Goal: Information Seeking & Learning: Check status

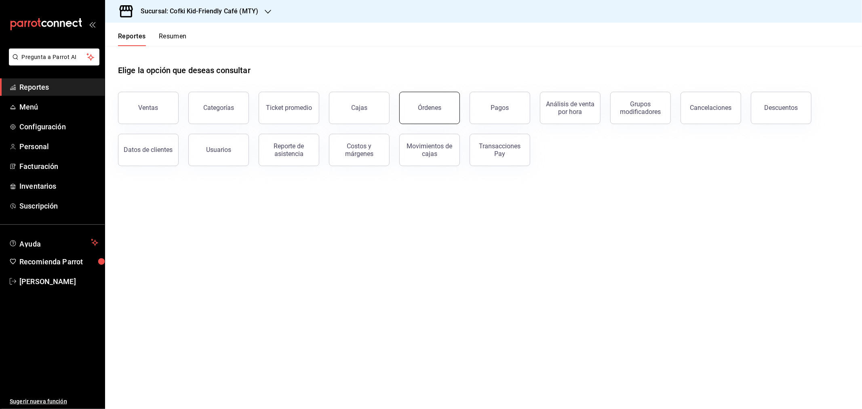
click at [417, 117] on button "Órdenes" at bounding box center [429, 108] width 61 height 32
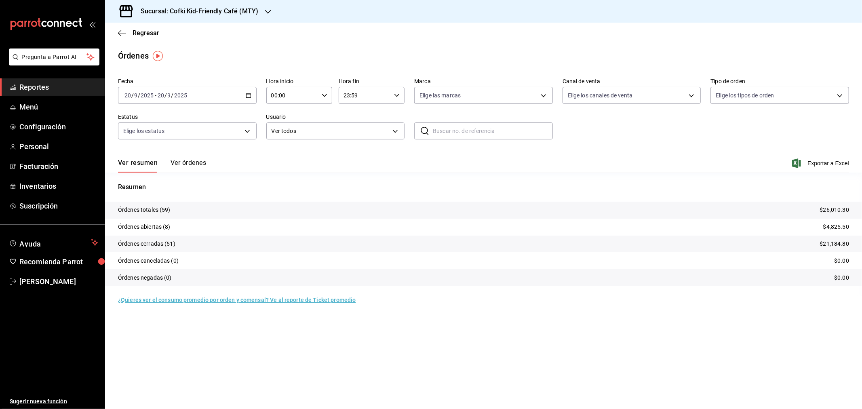
click at [221, 14] on h3 "Sucursal: Cofki Kid-Friendly Café (MTY)" at bounding box center [196, 11] width 124 height 10
click at [178, 51] on div "Cofki Cafe ([GEOGRAPHIC_DATA])" at bounding box center [165, 53] width 108 height 8
click at [180, 160] on button "Ver órdenes" at bounding box center [188, 166] width 36 height 14
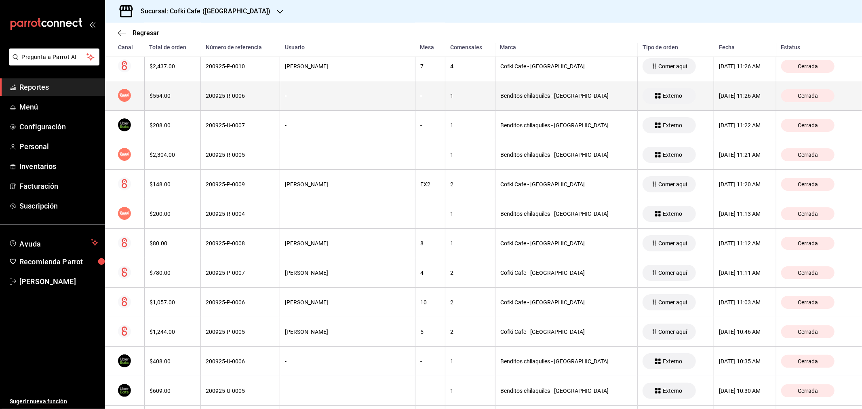
scroll to position [987, 0]
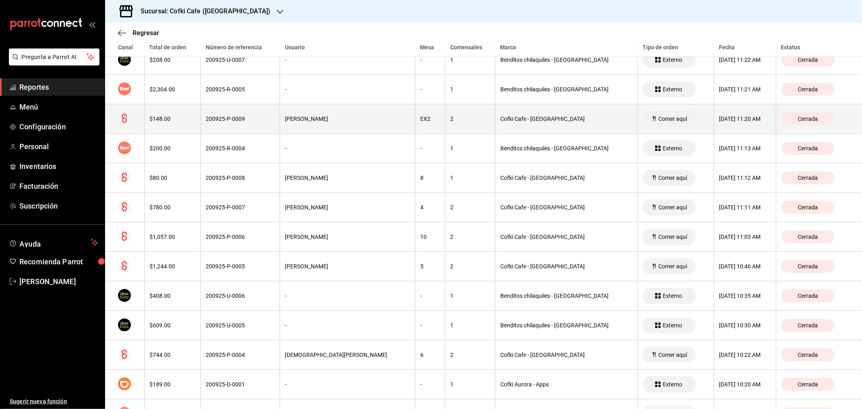
click at [193, 117] on div "$148.00" at bounding box center [172, 119] width 46 height 6
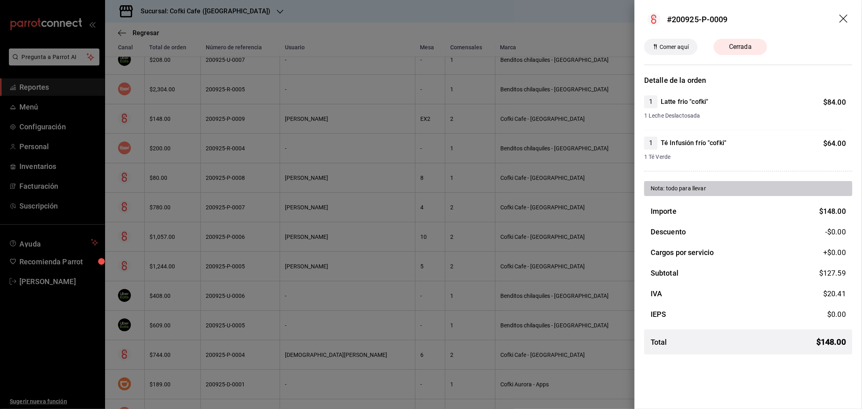
click at [845, 23] on icon "drag" at bounding box center [844, 20] width 10 height 10
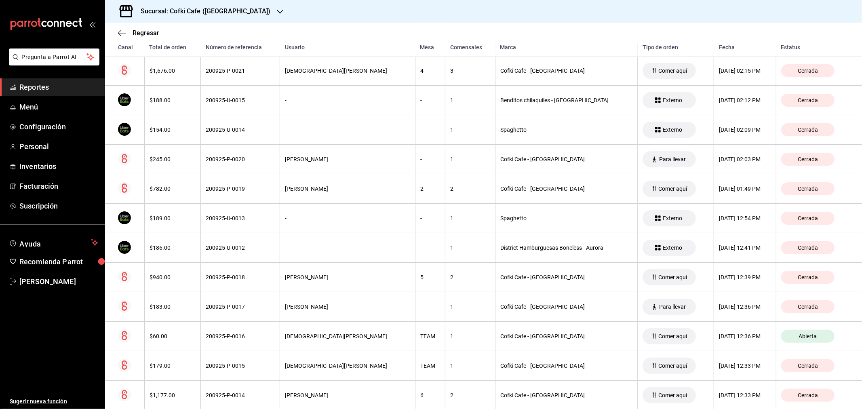
scroll to position [0, 0]
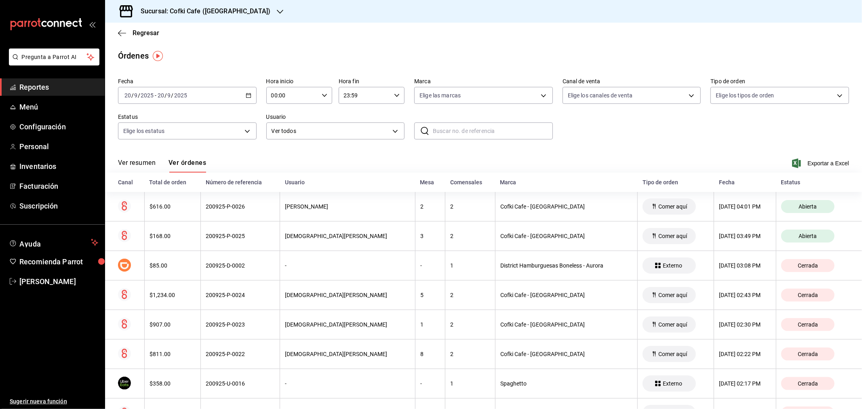
click at [143, 161] on button "Ver resumen" at bounding box center [137, 166] width 38 height 14
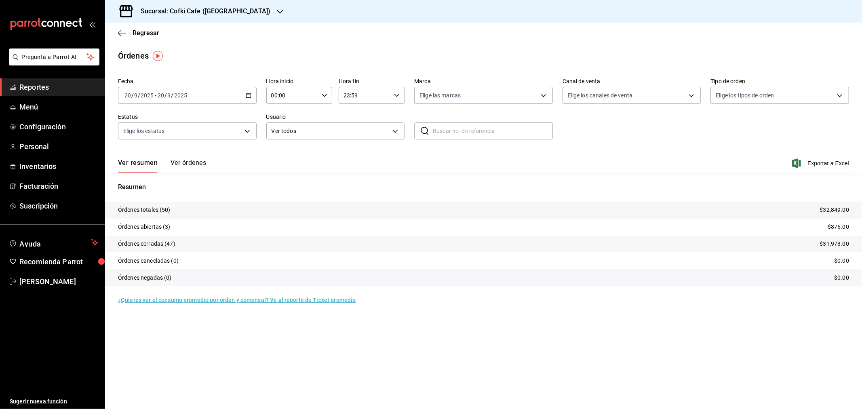
click at [277, 11] on icon "button" at bounding box center [280, 11] width 6 height 6
click at [181, 29] on div "Cofki Kid-Friendly Café (MTY)" at bounding box center [165, 35] width 121 height 18
click at [193, 159] on button "Ver órdenes" at bounding box center [188, 166] width 36 height 14
